Goal: Task Accomplishment & Management: Manage account settings

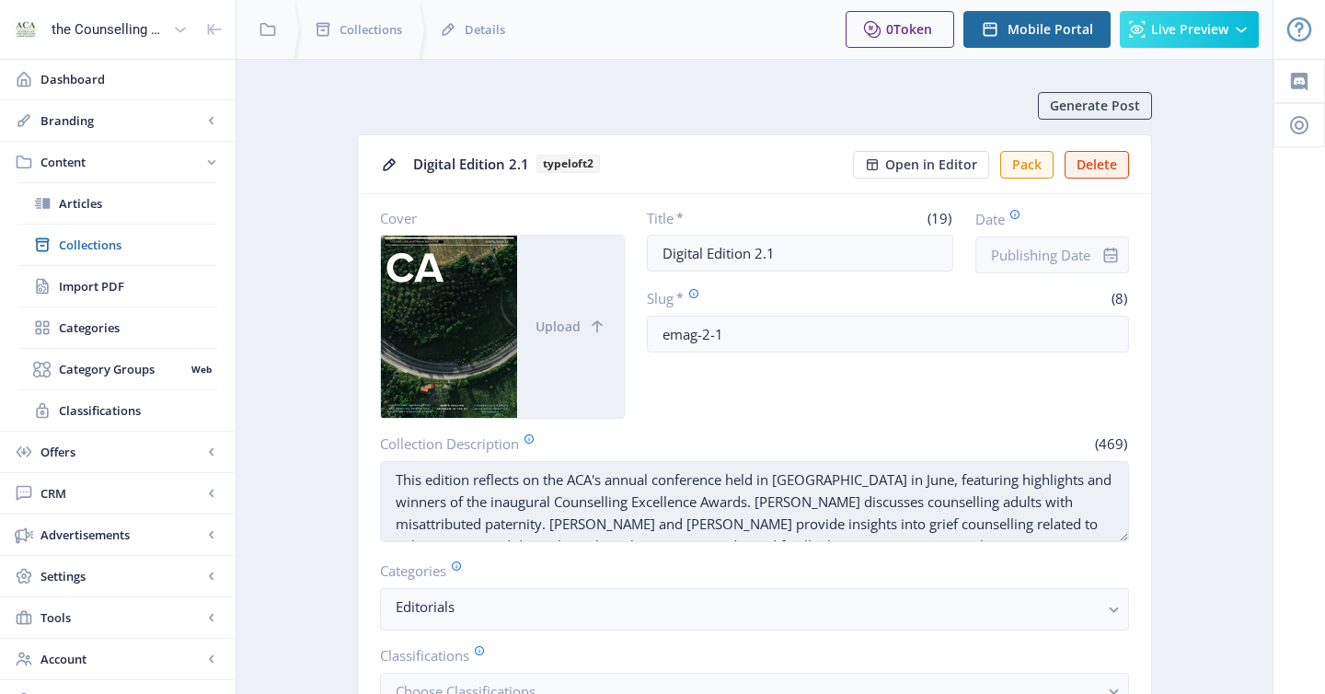
drag, startPoint x: 581, startPoint y: 501, endPoint x: 502, endPoint y: 508, distance: 79.4
click at [502, 508] on textarea "This edition reflects on the ACA's annual conference held in [GEOGRAPHIC_DATA] …" at bounding box center [754, 501] width 749 height 81
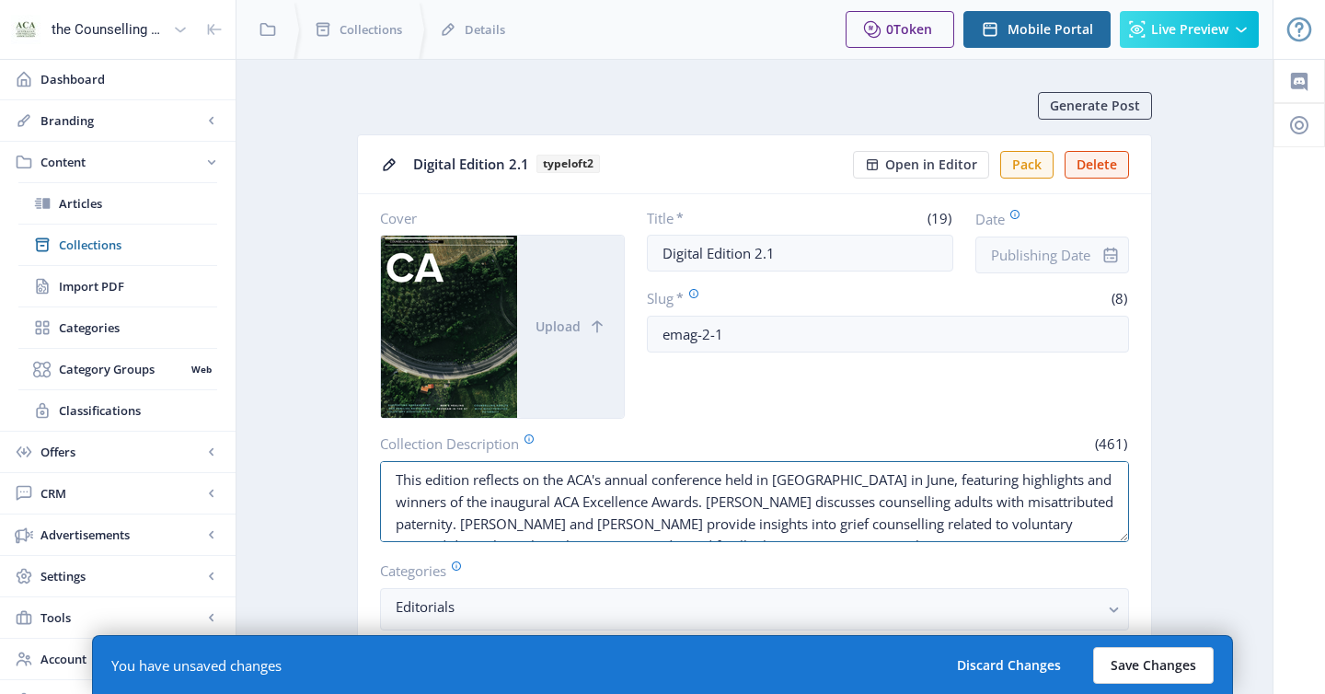
type textarea "This edition reflects on the ACA's annual conference held in [GEOGRAPHIC_DATA] …"
click at [1106, 651] on button "Save Changes" at bounding box center [1153, 665] width 121 height 37
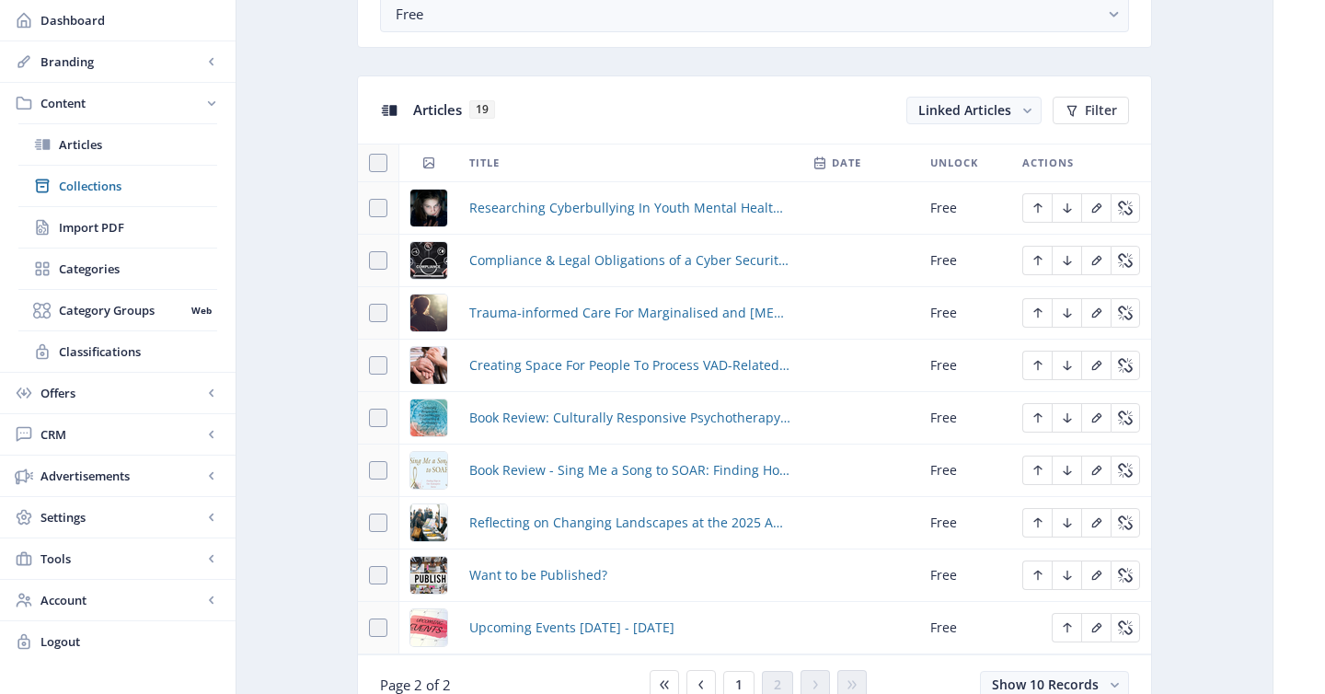
scroll to position [797, 0]
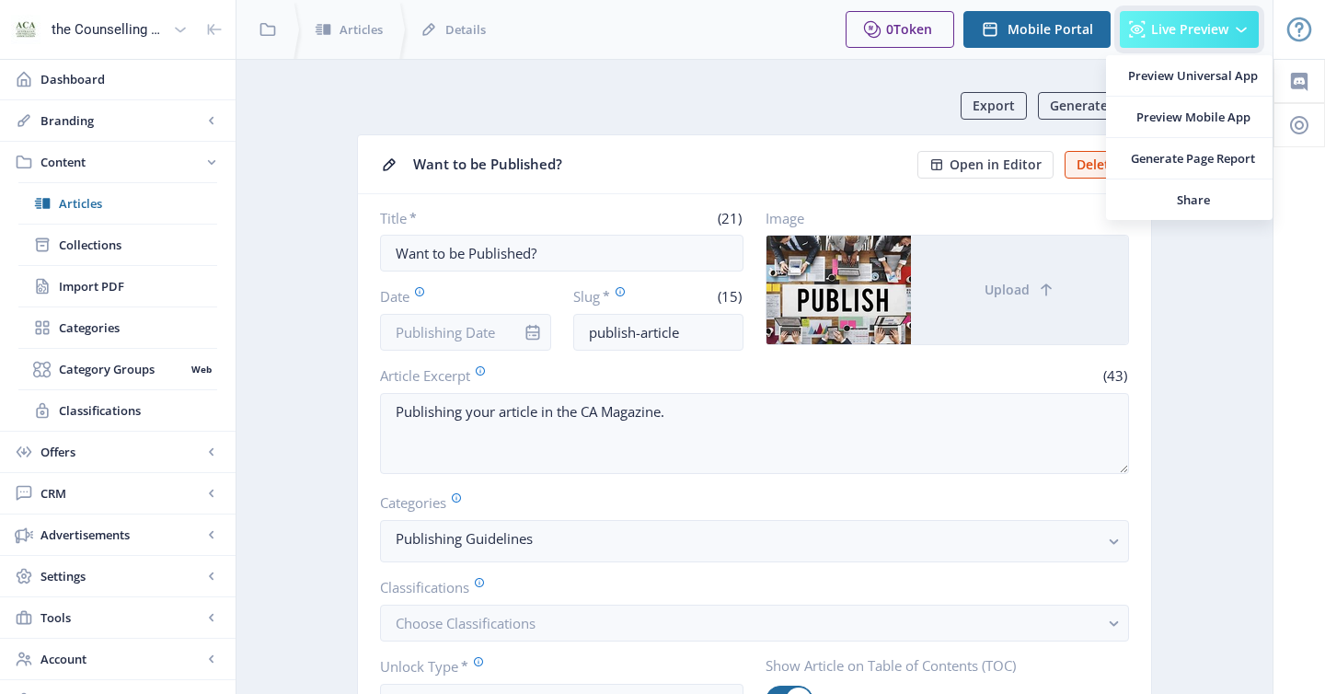
click at [1167, 34] on span "Live Preview" at bounding box center [1189, 29] width 77 height 15
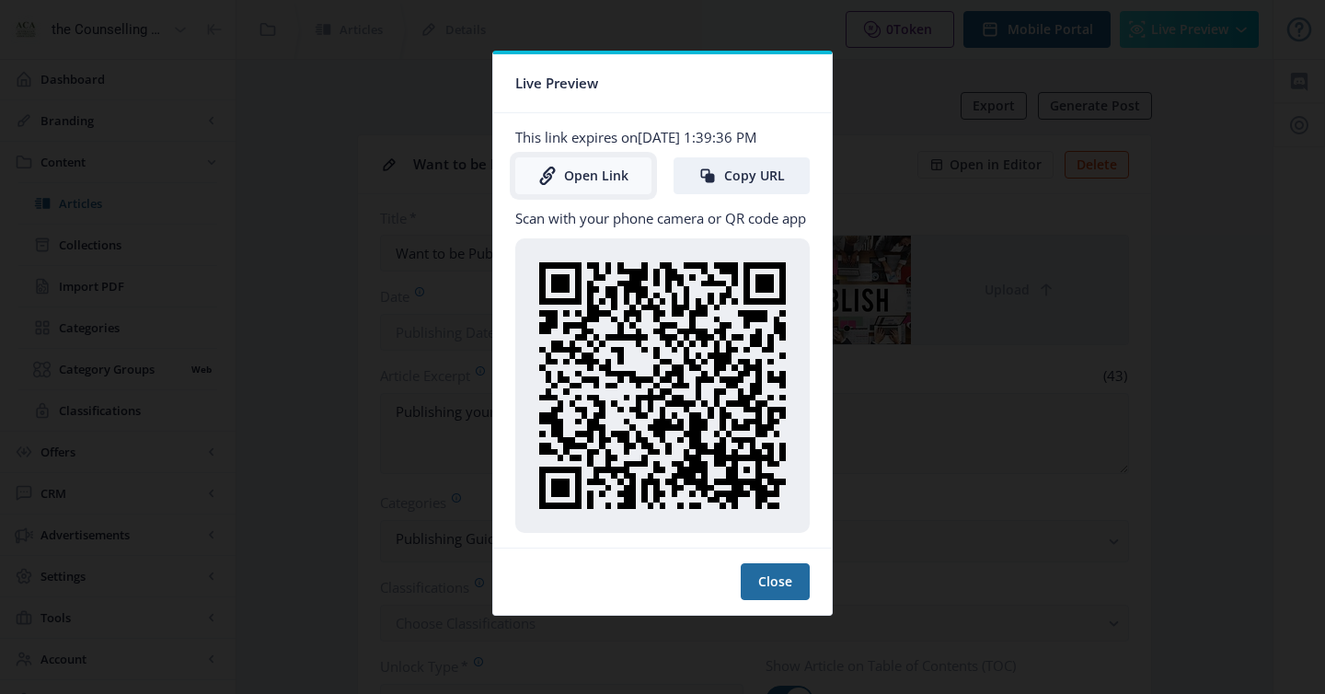
click at [615, 175] on link "Open Link" at bounding box center [583, 175] width 136 height 37
